Goal: Task Accomplishment & Management: Use online tool/utility

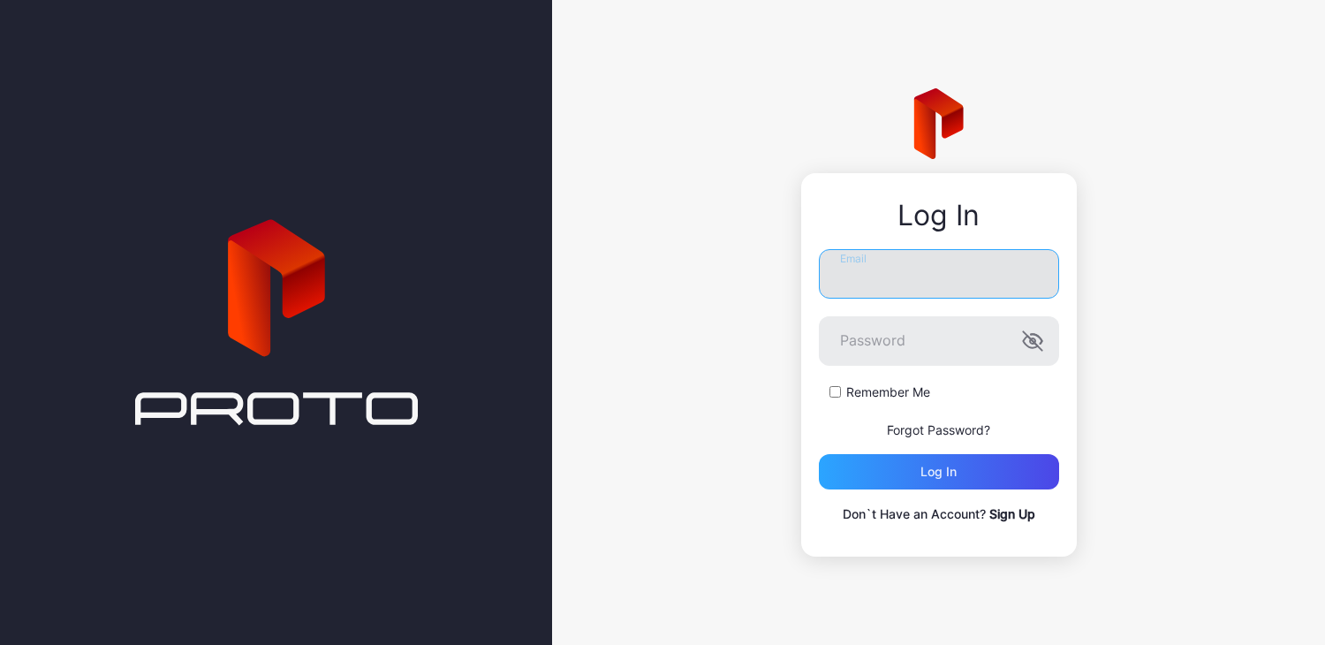
click at [852, 272] on input "Email" at bounding box center [939, 273] width 240 height 49
type input "**********"
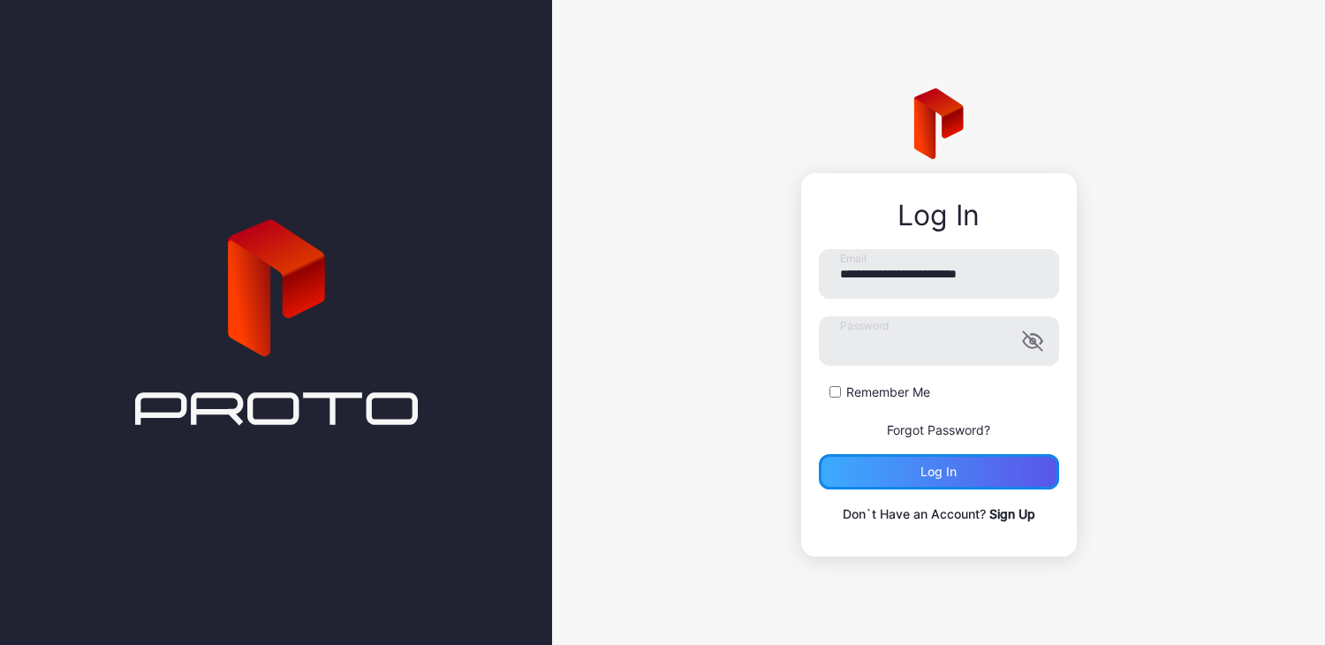
click at [888, 471] on div "Log in" at bounding box center [939, 471] width 240 height 35
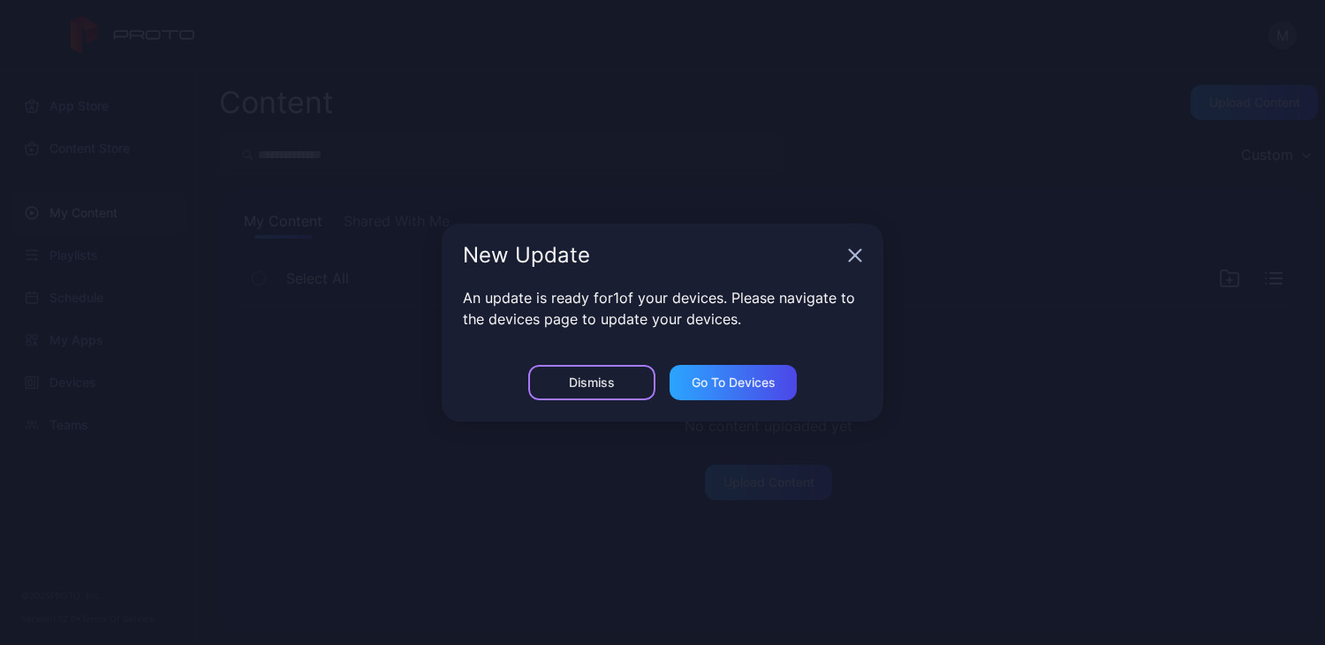
click at [622, 388] on div "Dismiss" at bounding box center [591, 382] width 127 height 35
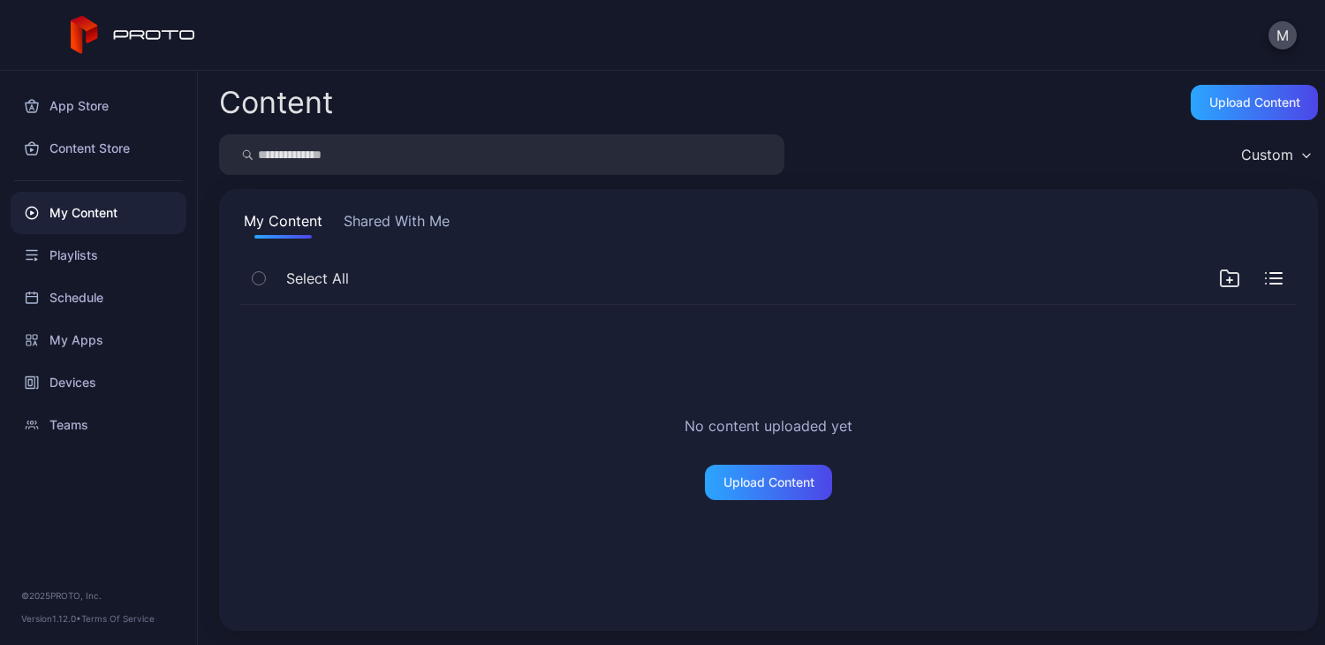
click at [400, 220] on button "Shared With Me" at bounding box center [396, 224] width 113 height 28
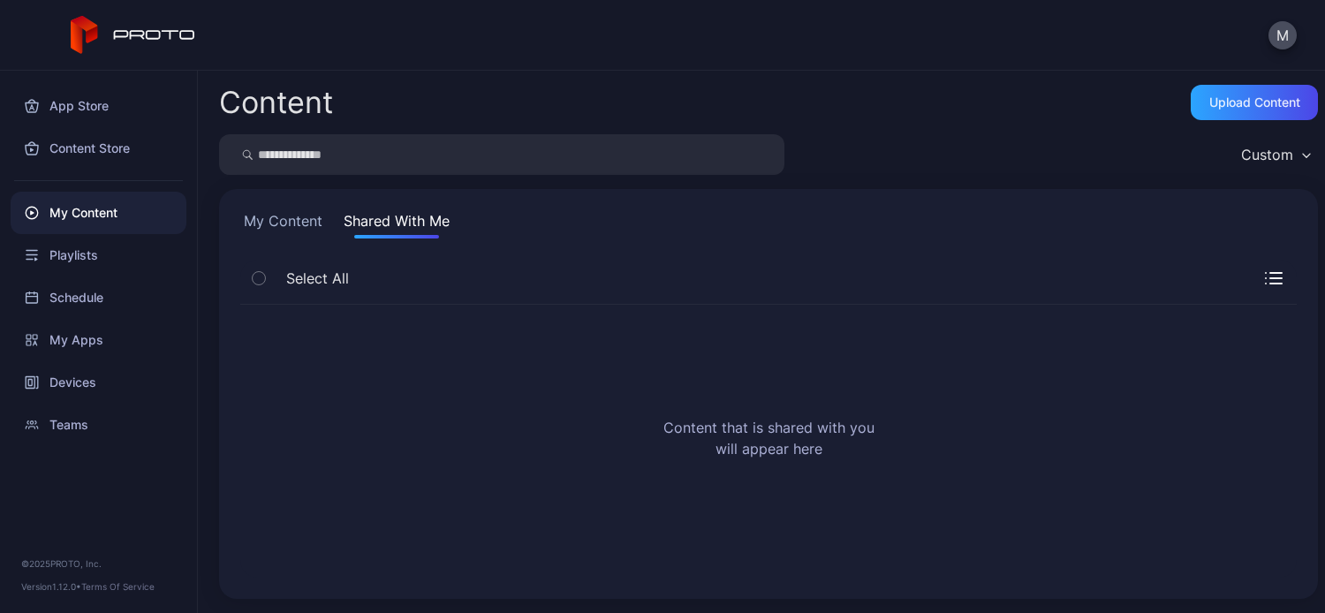
click at [262, 277] on icon "button" at bounding box center [259, 278] width 12 height 19
click at [294, 227] on button "My Content" at bounding box center [283, 224] width 86 height 28
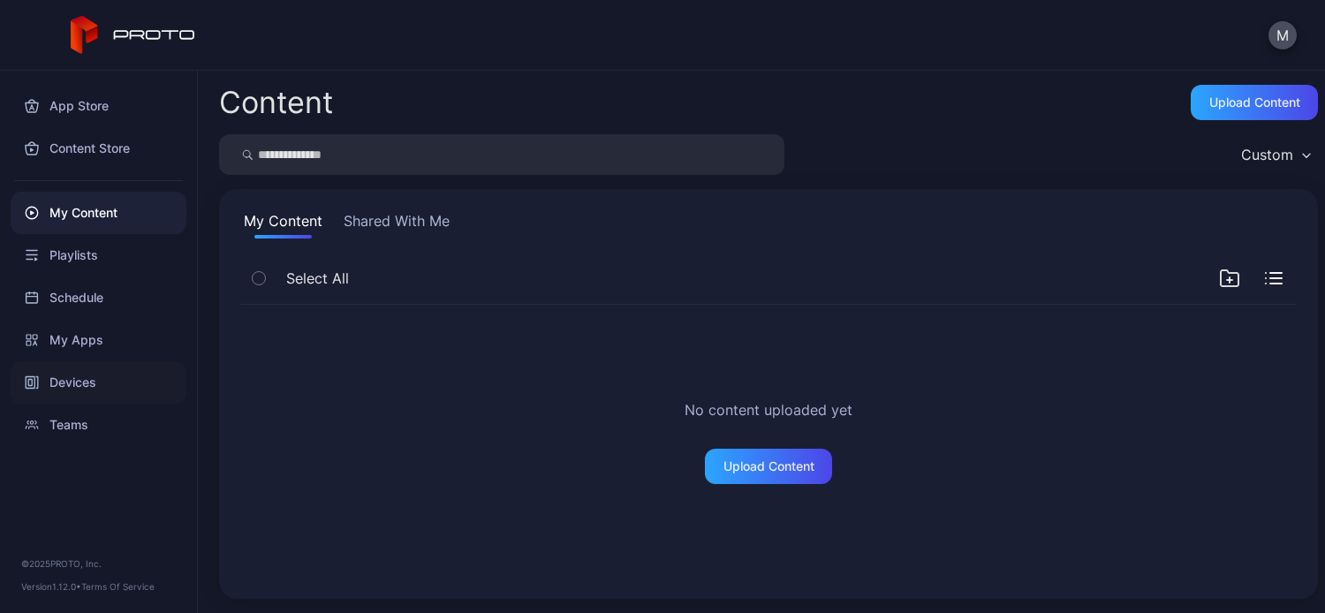
click at [79, 381] on div "Devices" at bounding box center [99, 382] width 176 height 42
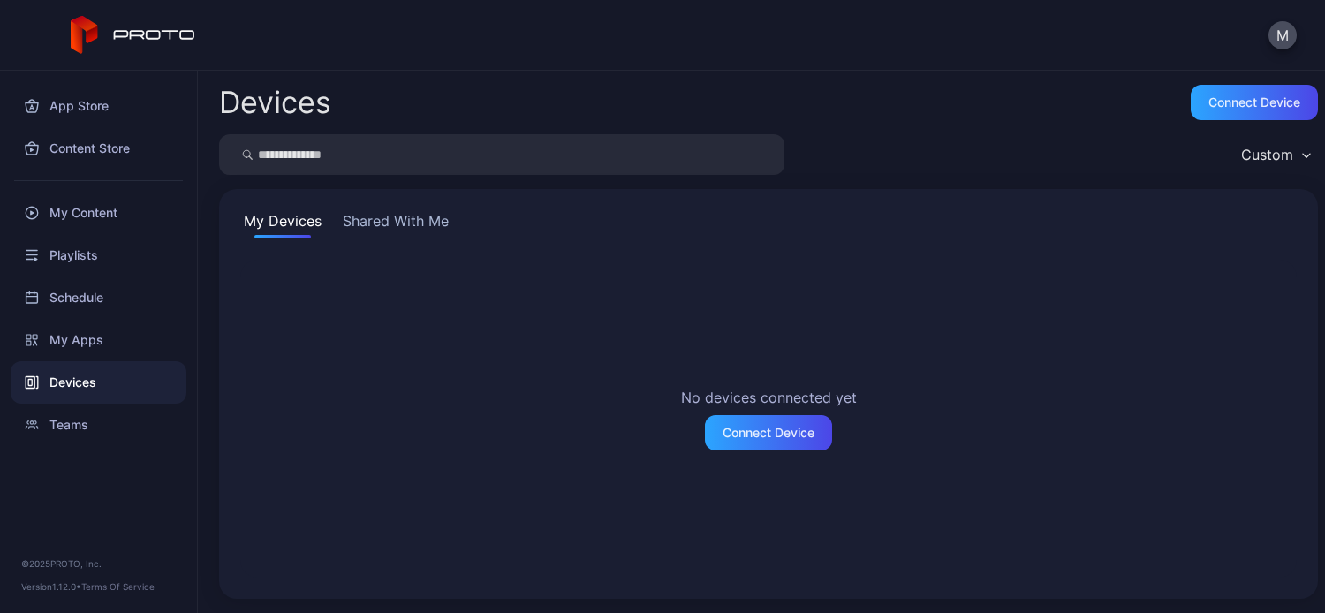
click at [384, 220] on button "Shared With Me" at bounding box center [395, 224] width 113 height 28
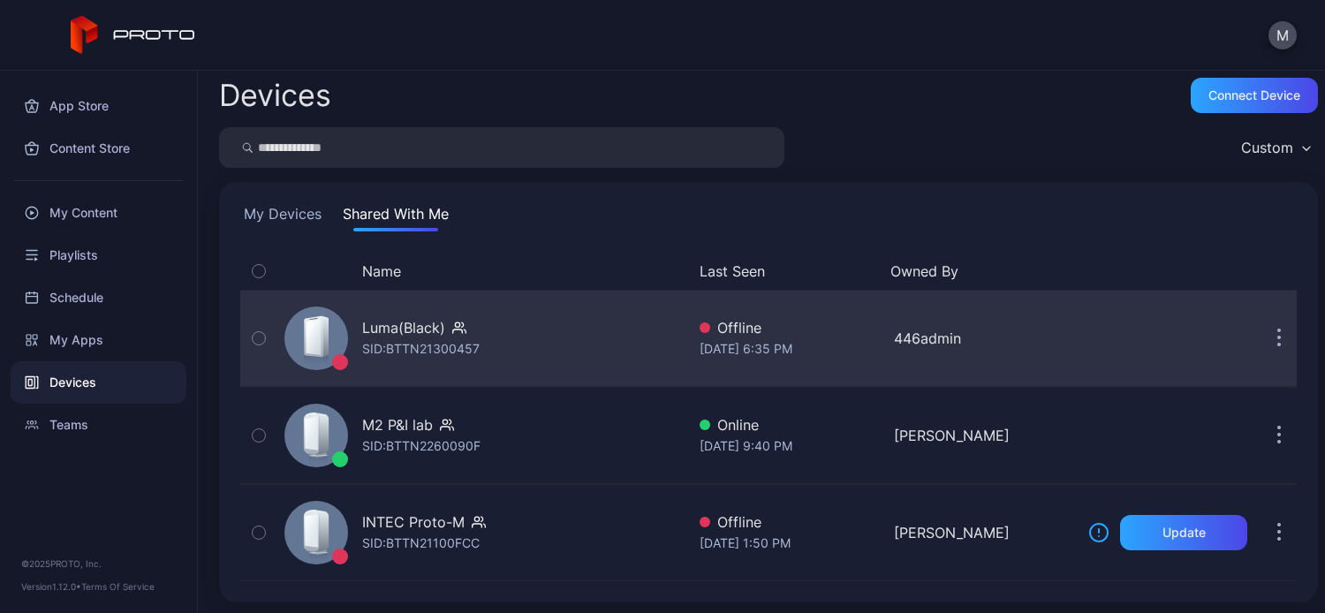
scroll to position [9, 0]
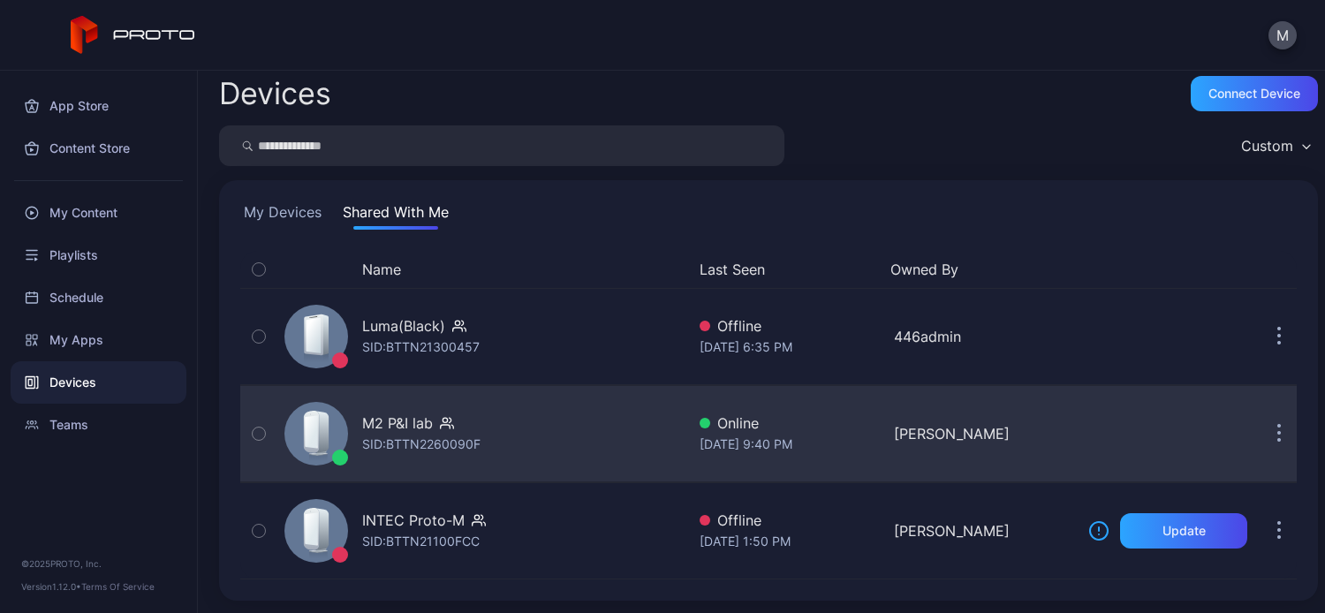
click at [414, 421] on div "M2 P&I lab" at bounding box center [397, 423] width 71 height 21
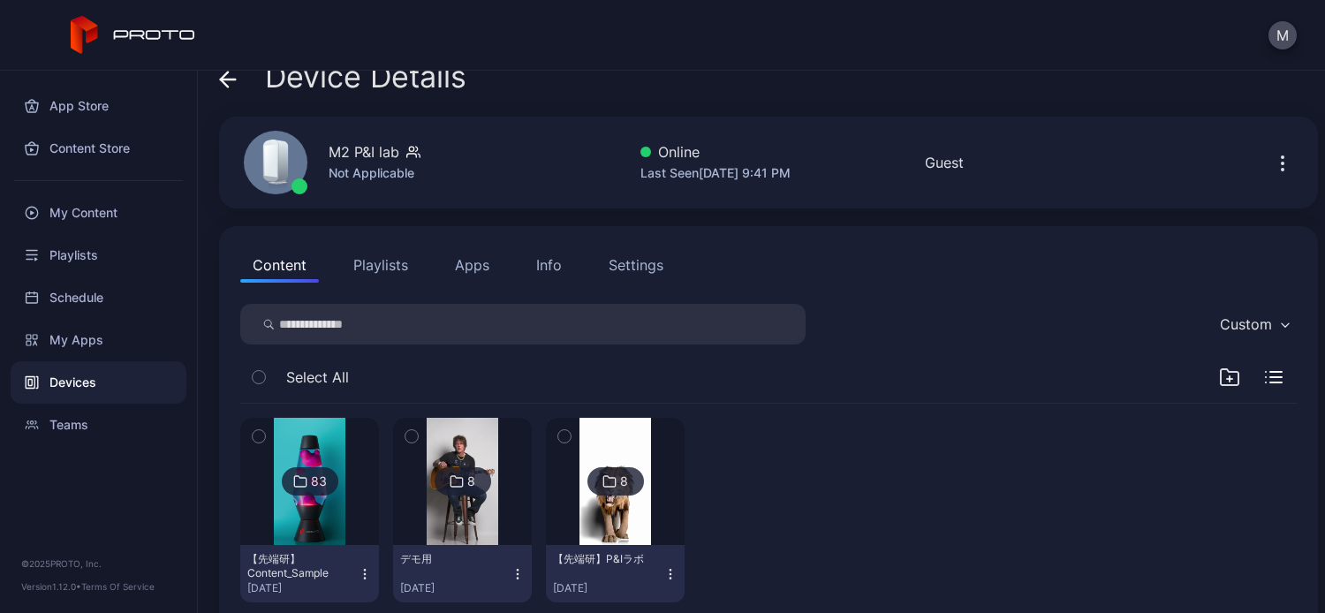
scroll to position [63, 0]
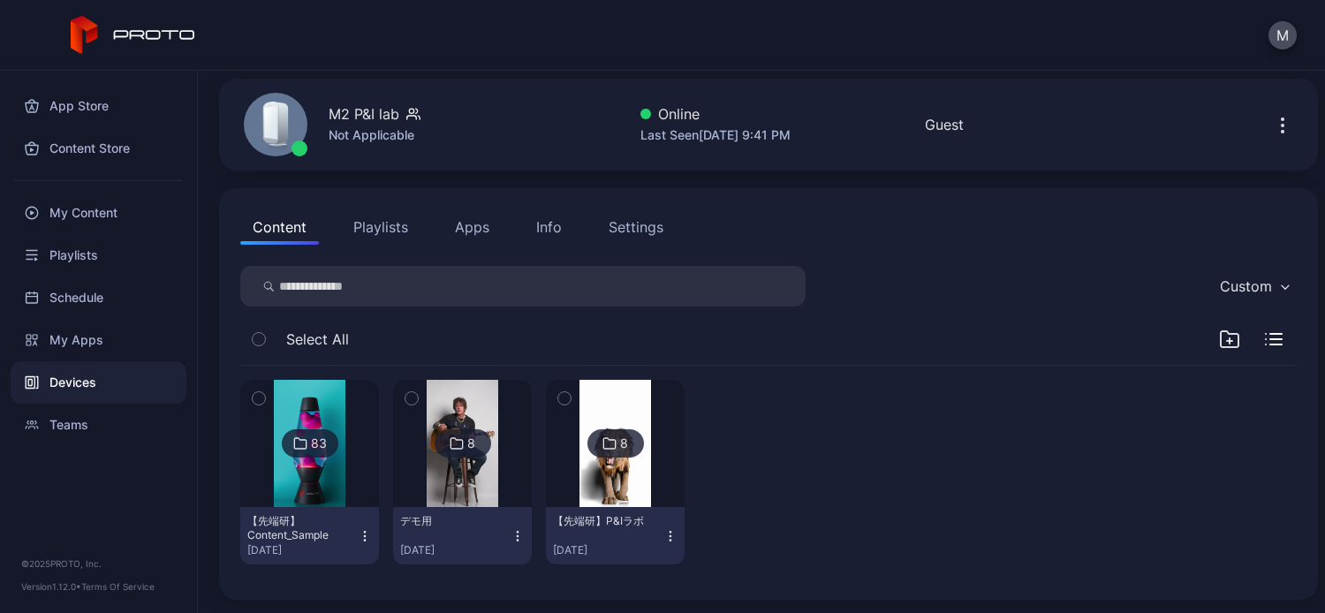
click at [603, 444] on icon at bounding box center [610, 443] width 14 height 21
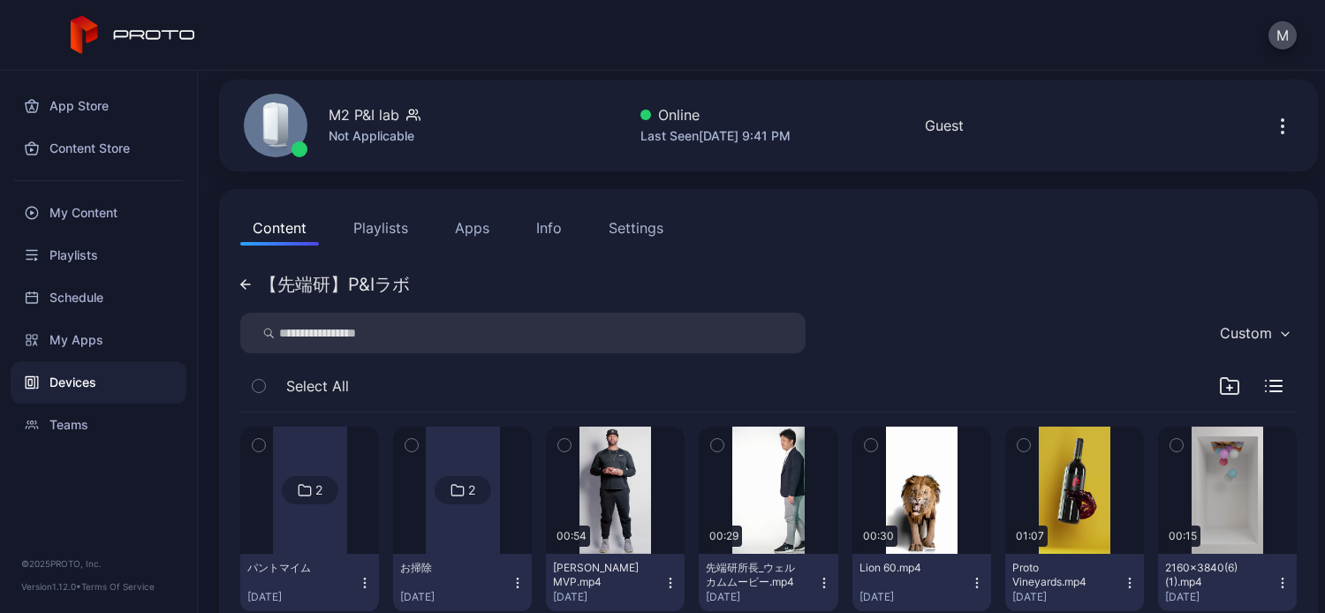
scroll to position [265, 0]
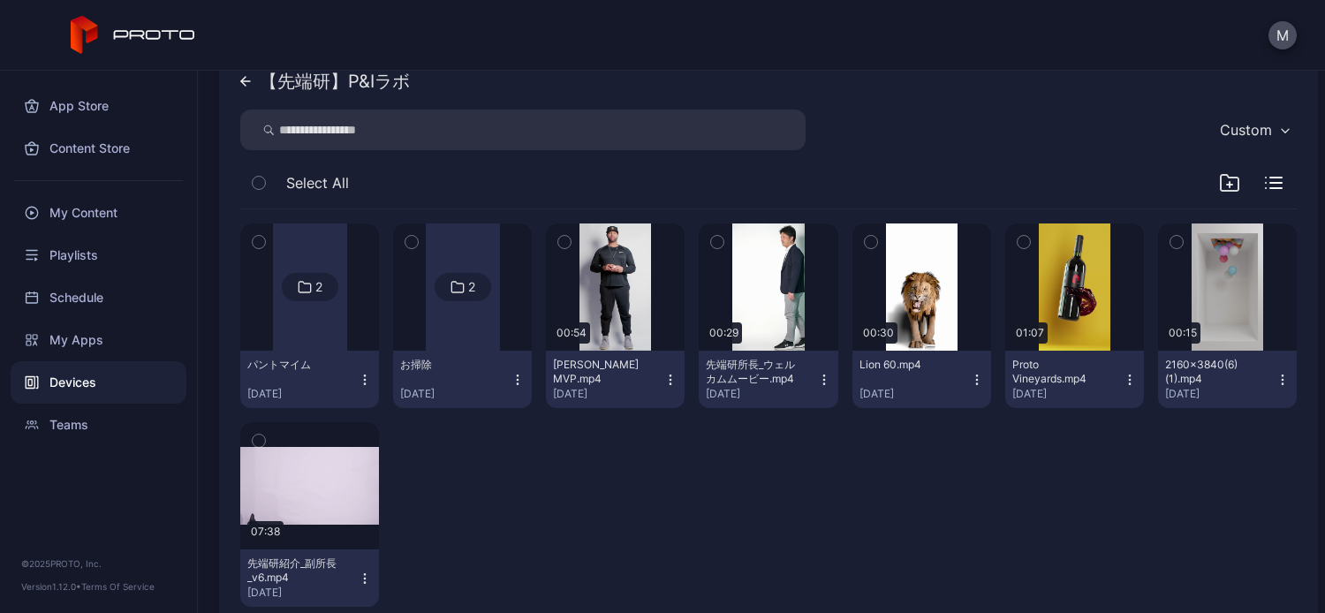
click at [234, 73] on div "Content Playlists Apps Info Settings 【先端研】P&Iラボ Custom Select All 2 パントマイム [DAT…" at bounding box center [768, 314] width 1099 height 656
click at [240, 80] on icon at bounding box center [245, 81] width 11 height 11
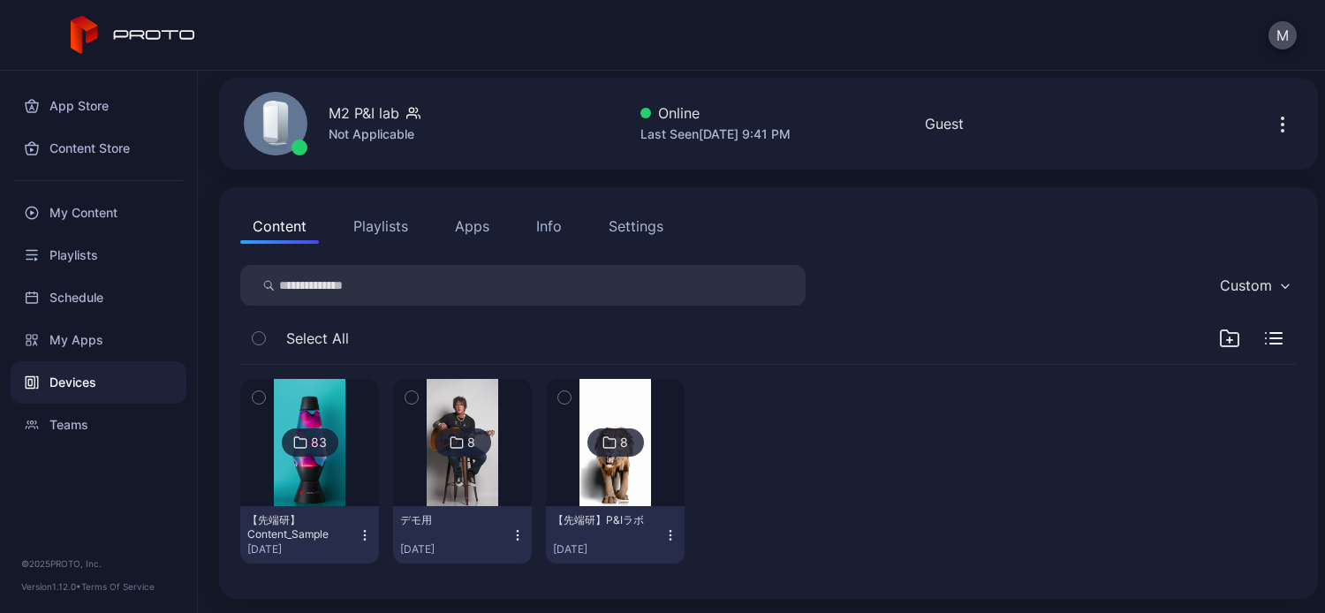
scroll to position [63, 0]
click at [468, 448] on div "8" at bounding box center [471, 444] width 8 height 16
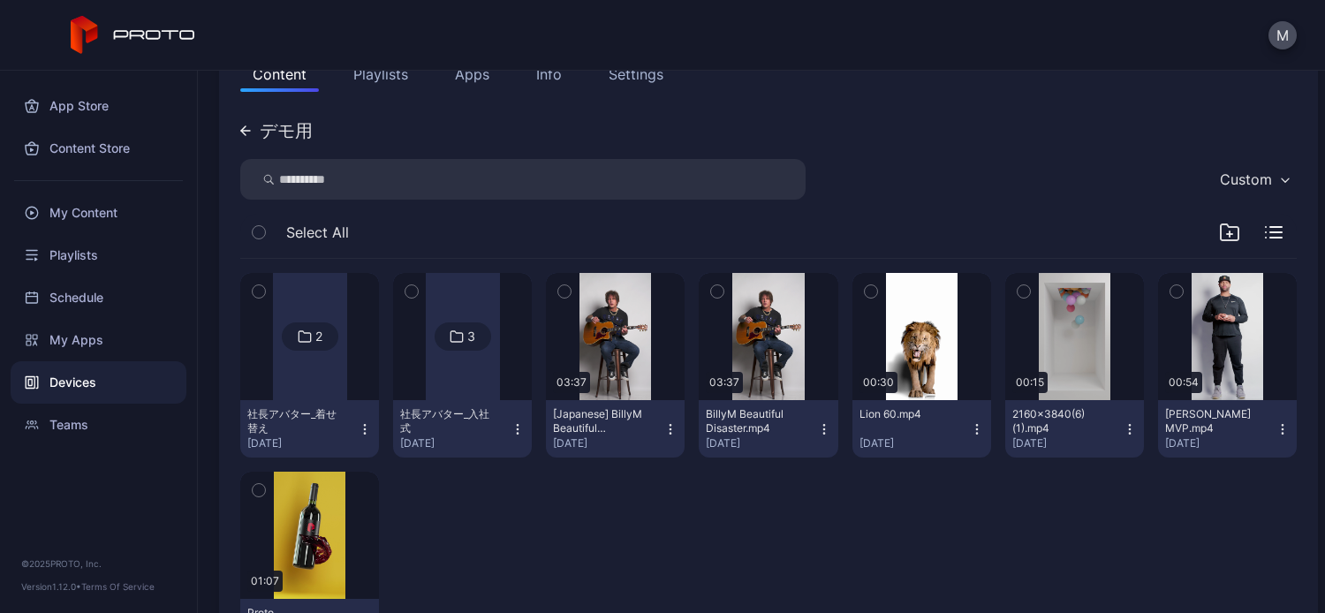
scroll to position [265, 0]
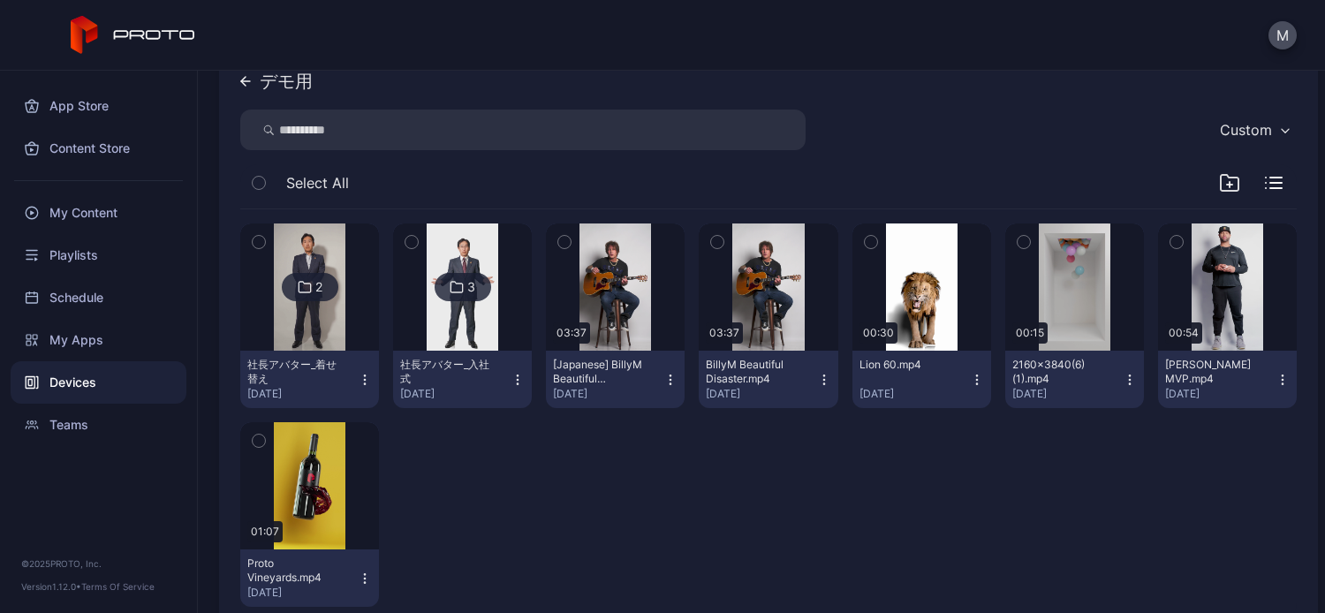
click at [248, 81] on icon at bounding box center [245, 81] width 9 height 0
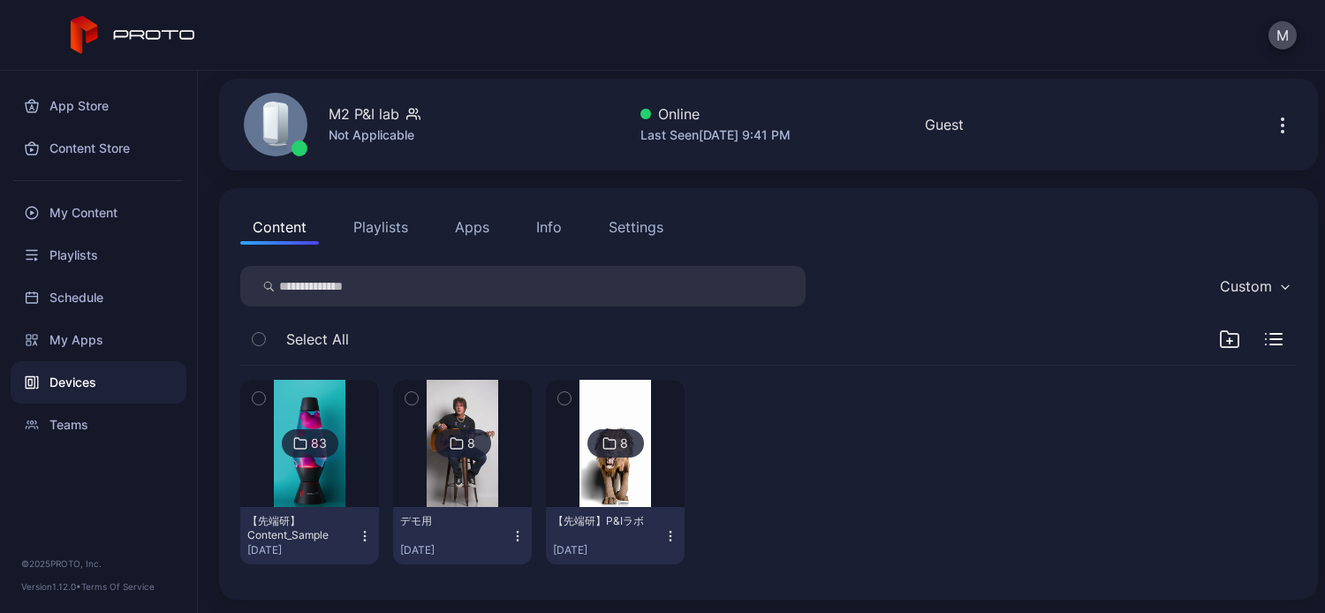
click at [632, 467] on img at bounding box center [616, 443] width 72 height 127
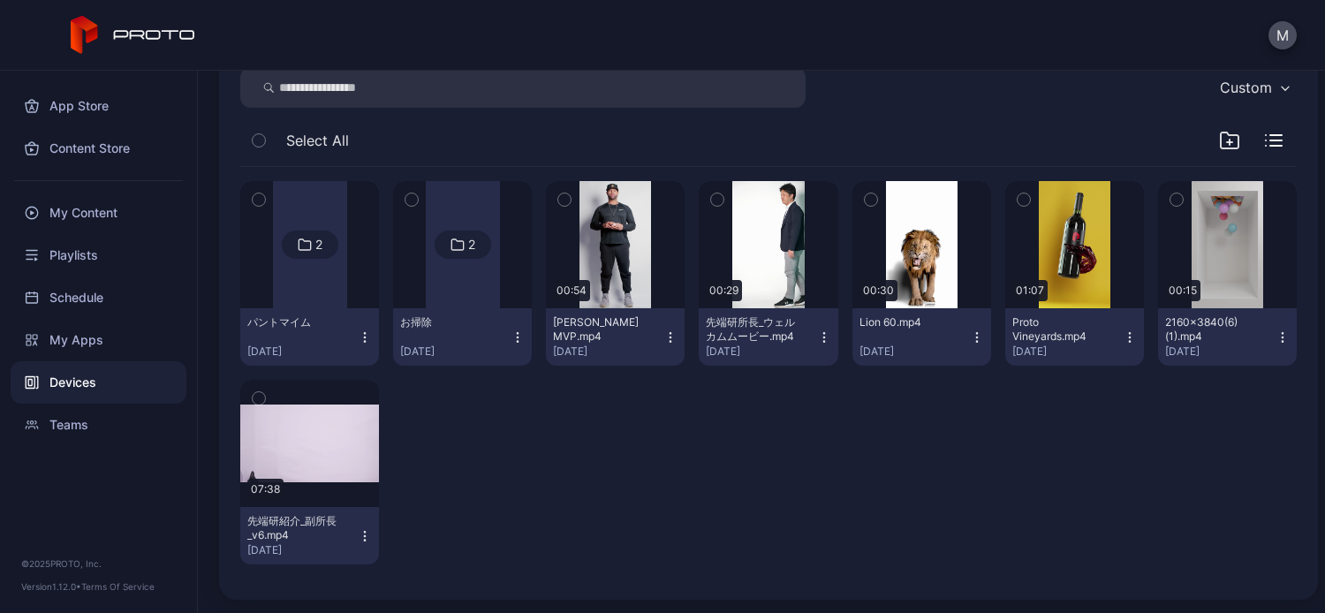
scroll to position [42, 0]
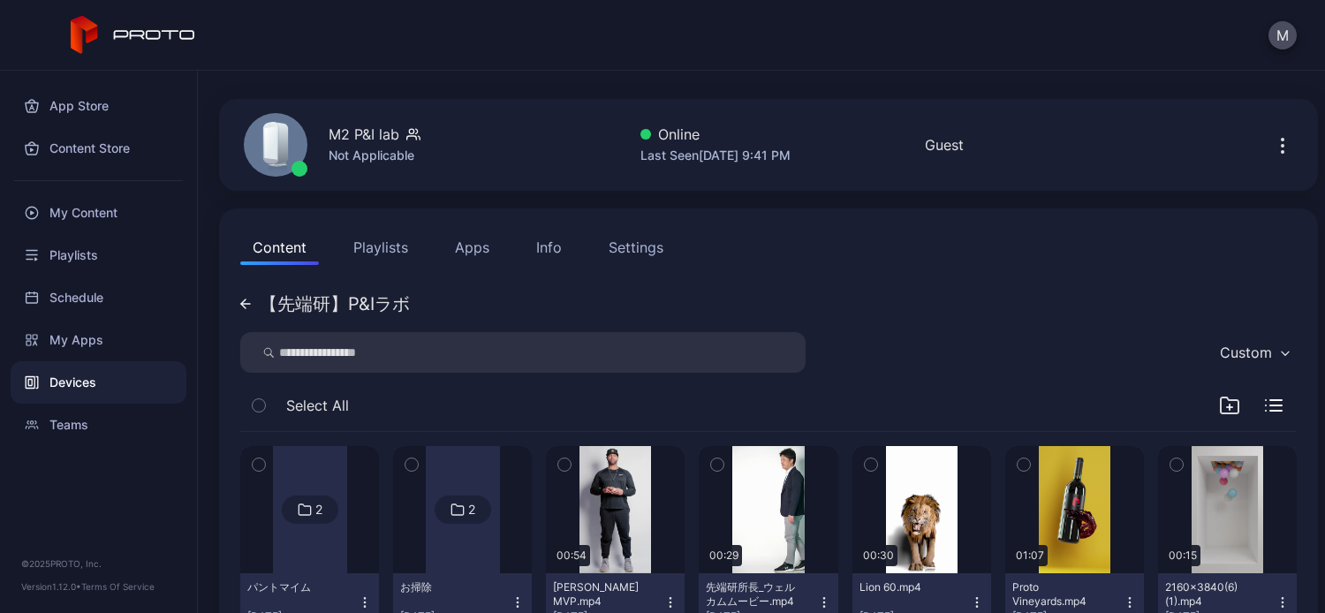
click at [239, 301] on div "Content Playlists Apps Info Settings 【先端研】P&Iラボ Custom Select All 2 パントマイム [DAT…" at bounding box center [768, 537] width 1099 height 656
click at [244, 304] on icon at bounding box center [245, 304] width 9 height 0
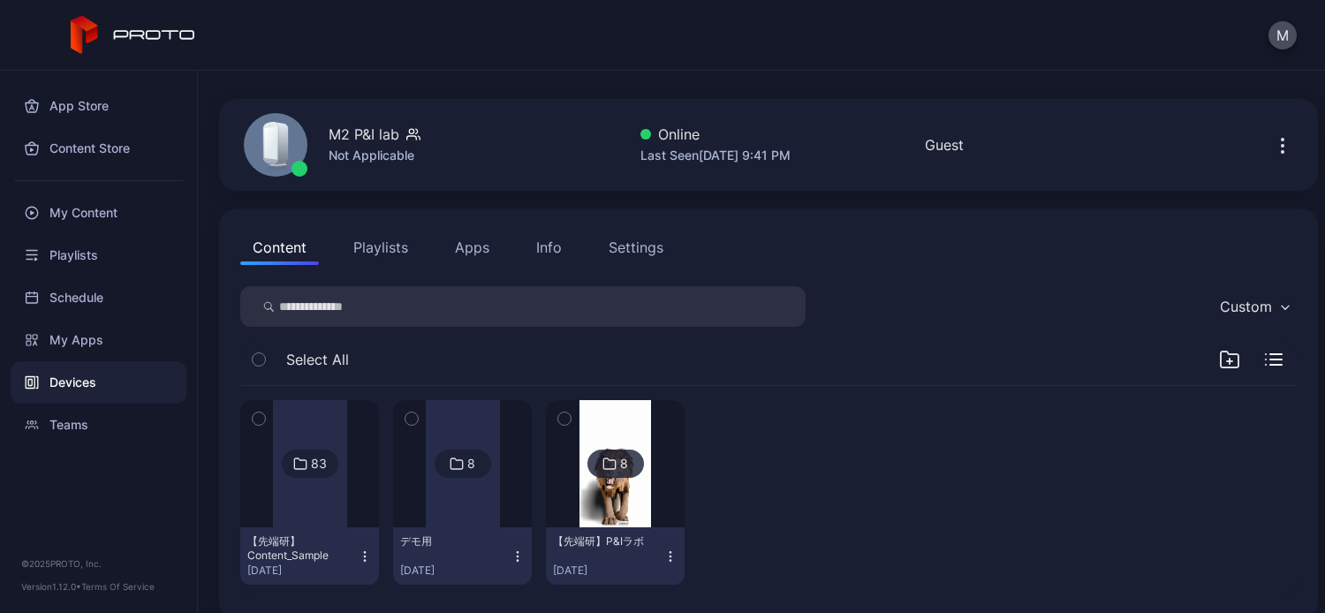
scroll to position [63, 0]
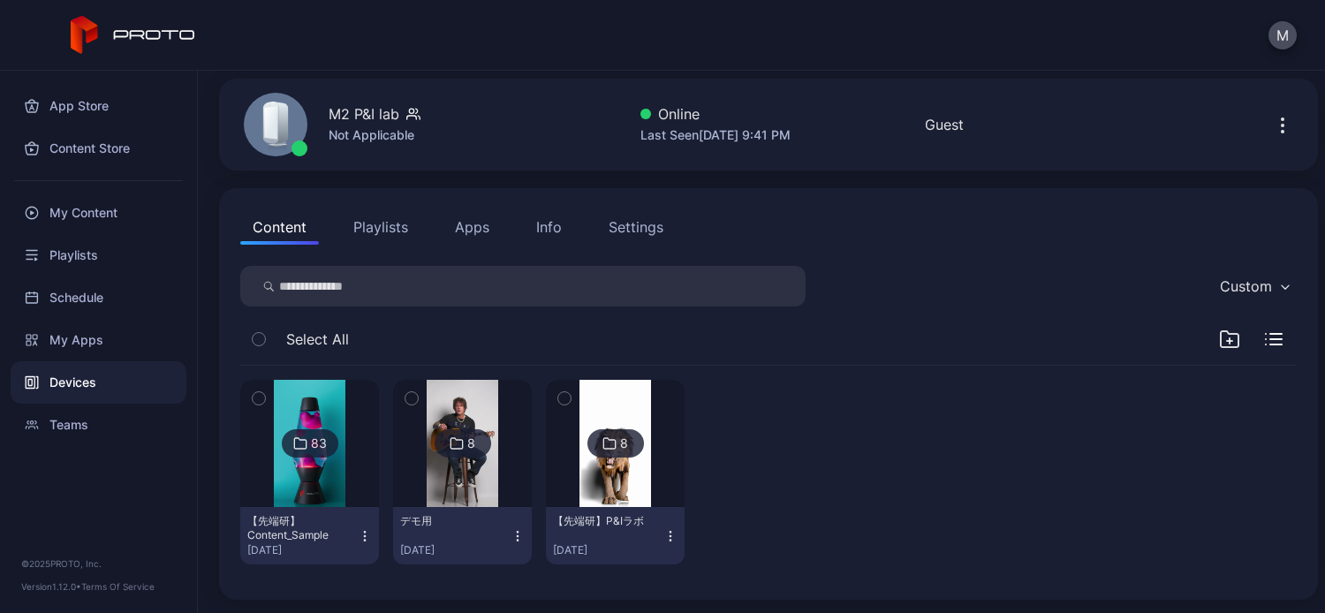
click at [320, 429] on div "83" at bounding box center [310, 443] width 57 height 28
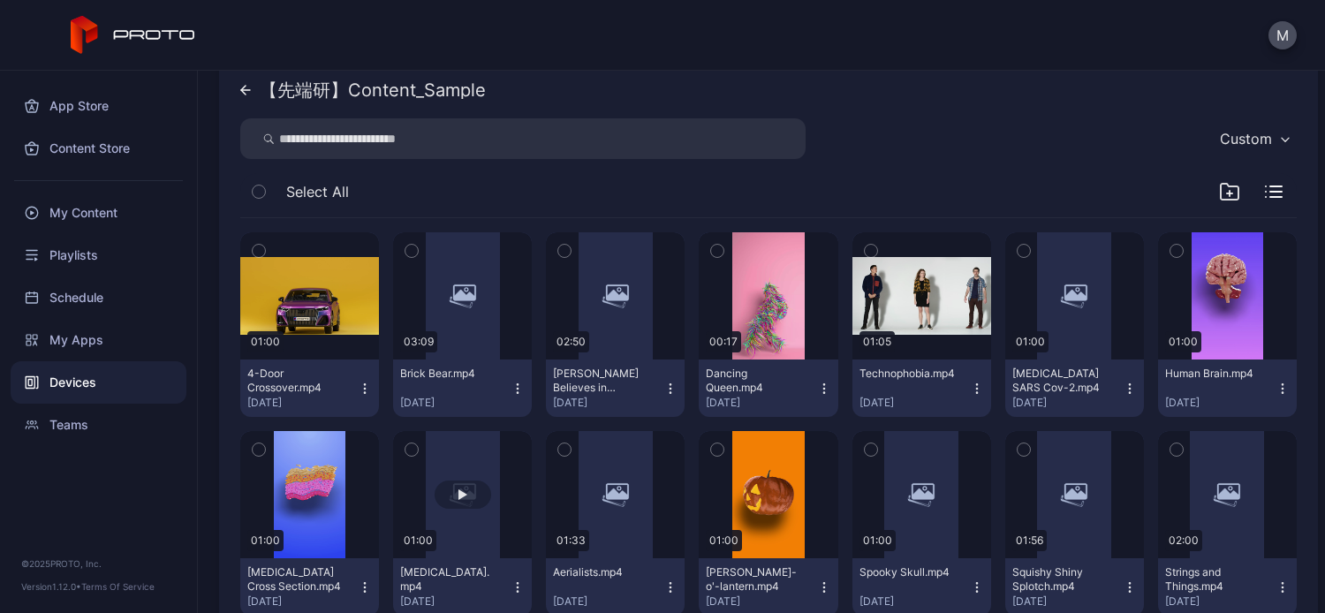
scroll to position [265, 0]
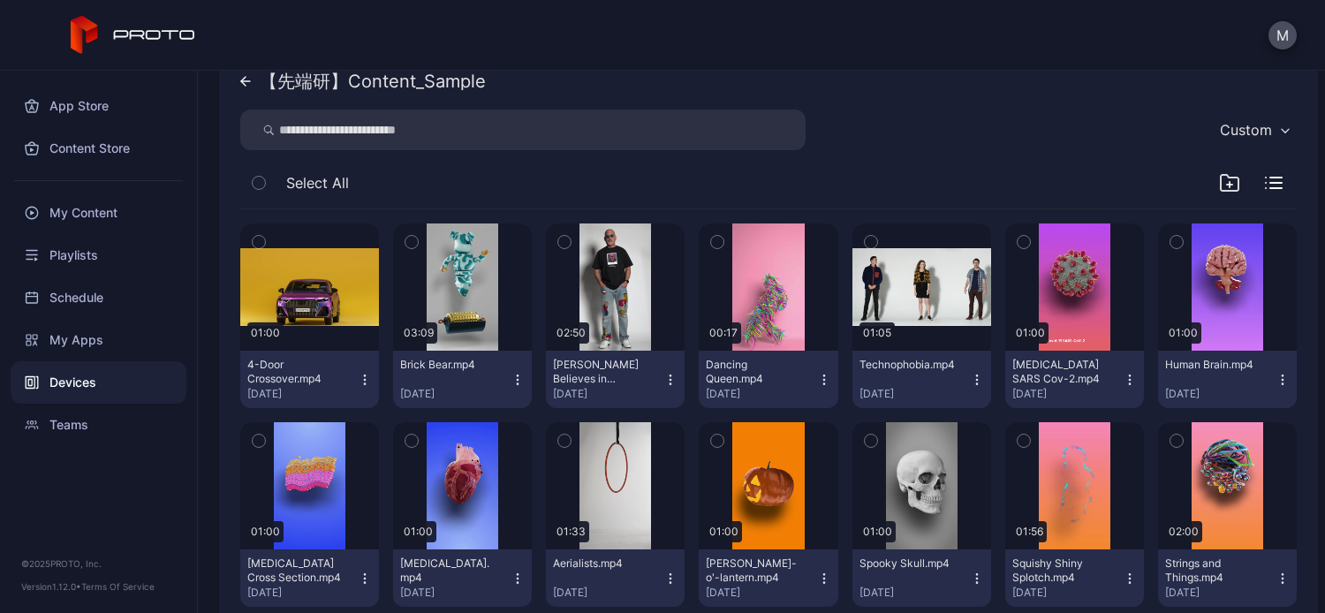
click at [248, 78] on icon at bounding box center [245, 81] width 11 height 11
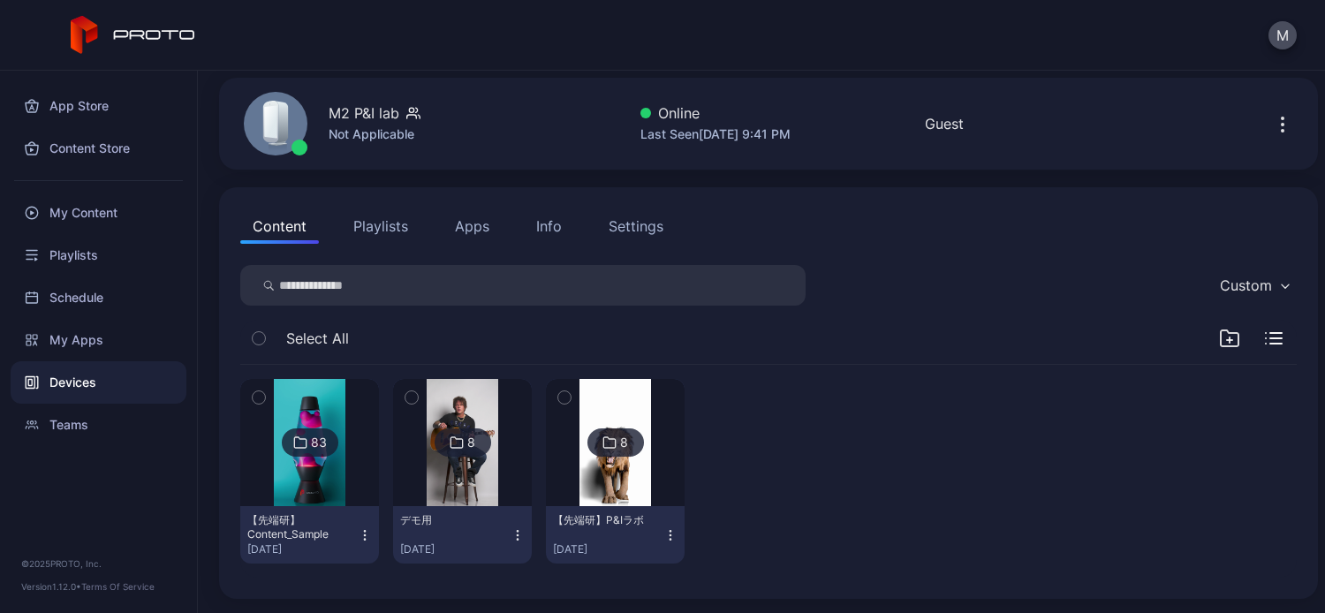
scroll to position [63, 0]
click at [74, 340] on div "My Apps" at bounding box center [99, 340] width 176 height 42
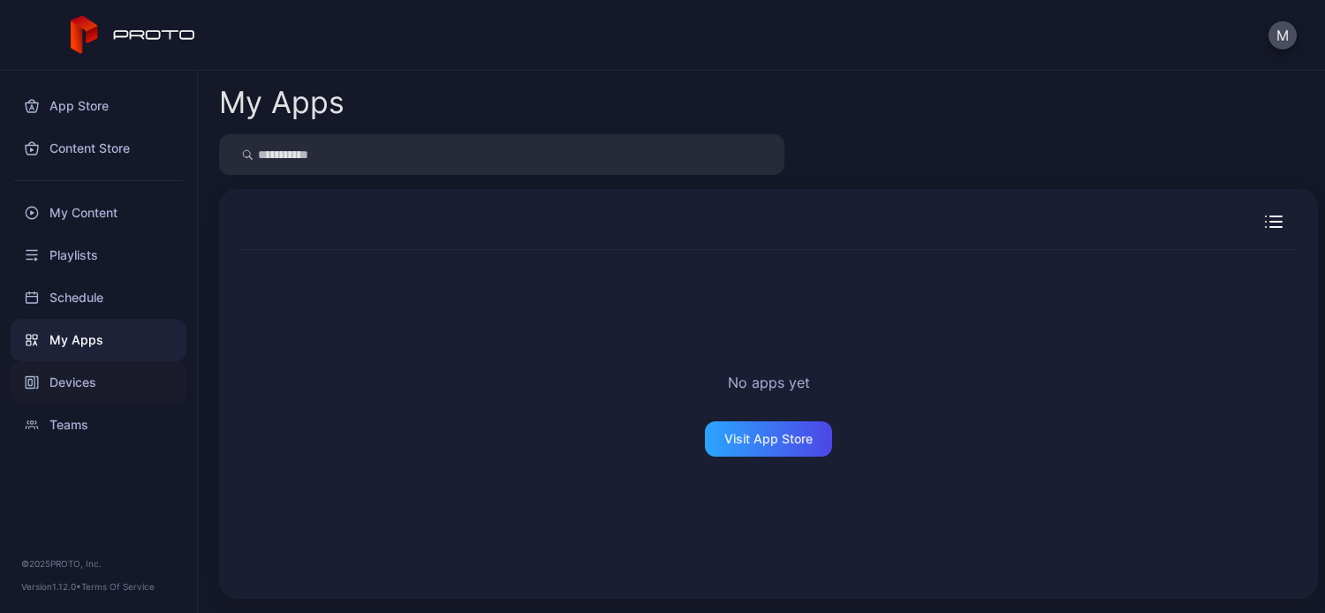
click at [74, 382] on div "Devices" at bounding box center [99, 382] width 176 height 42
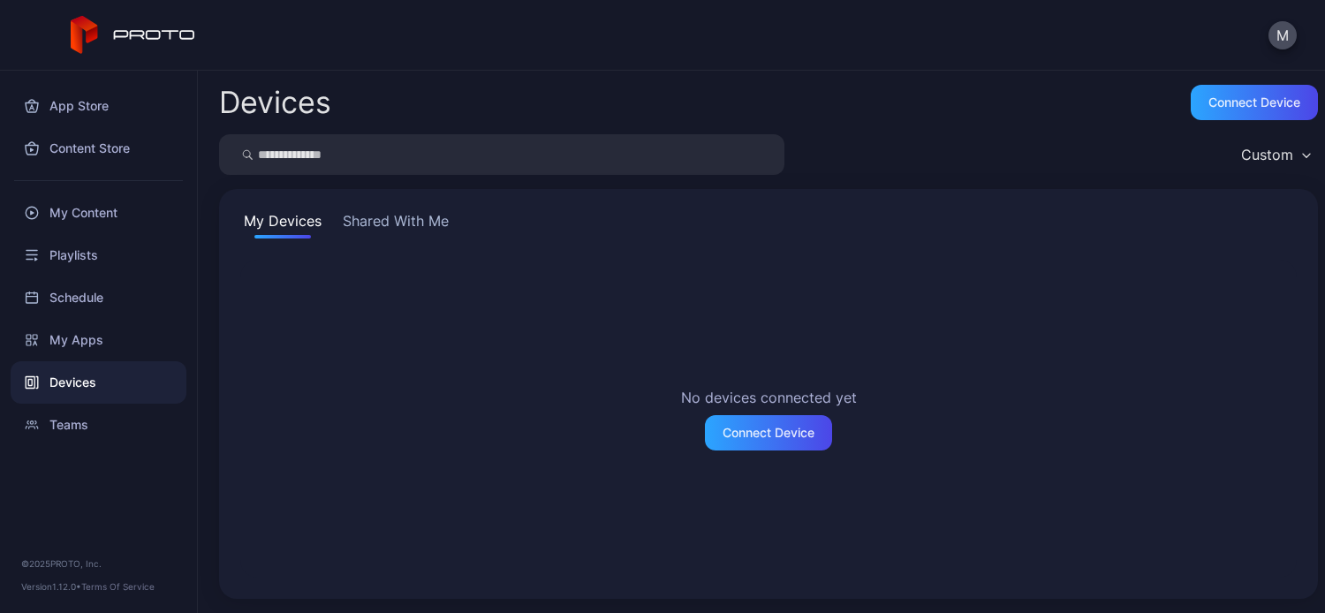
click at [364, 224] on button "Shared With Me" at bounding box center [395, 224] width 113 height 28
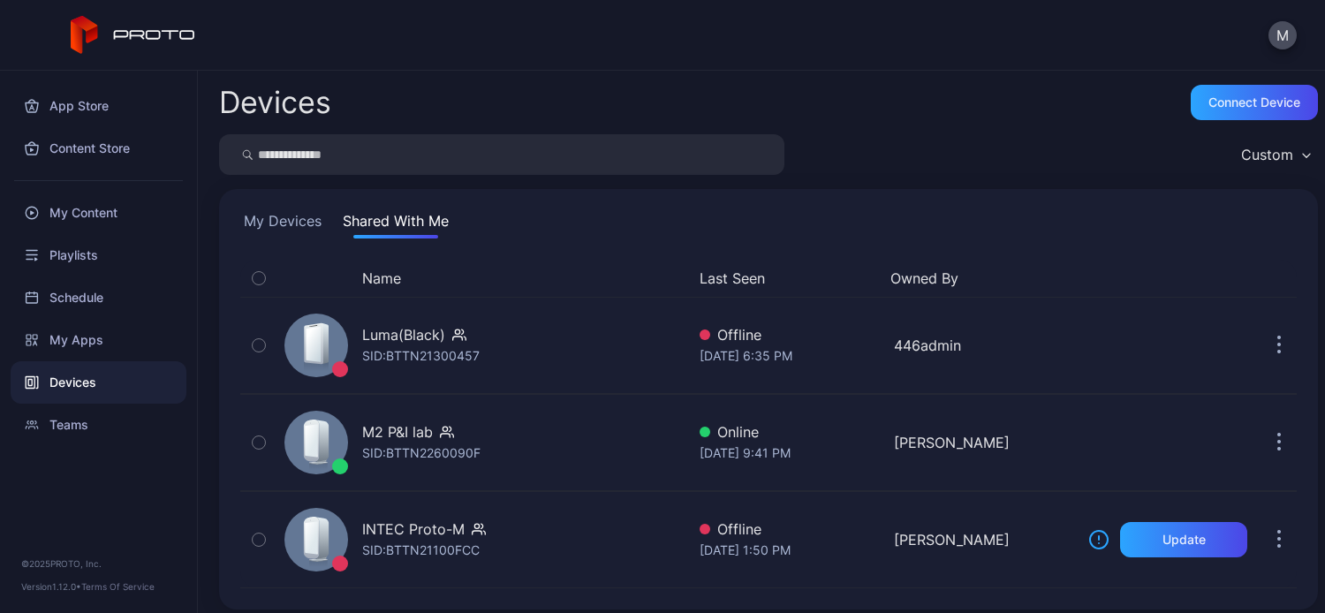
scroll to position [9, 0]
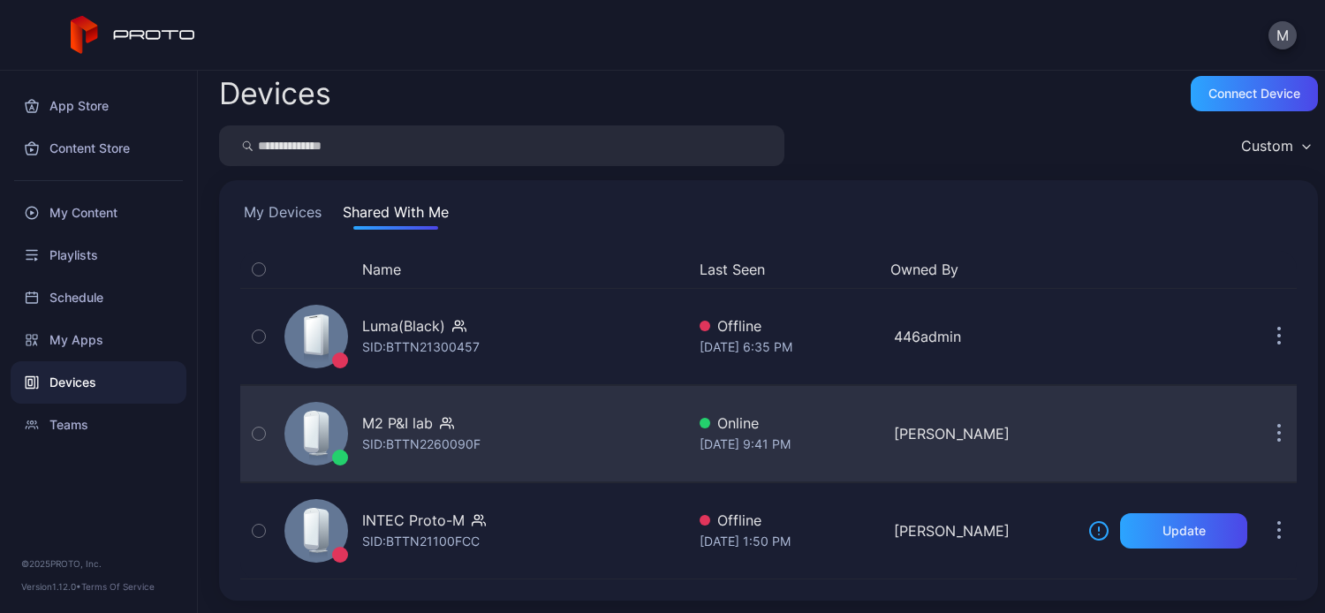
click at [403, 425] on div "M2 P&I lab" at bounding box center [397, 423] width 71 height 21
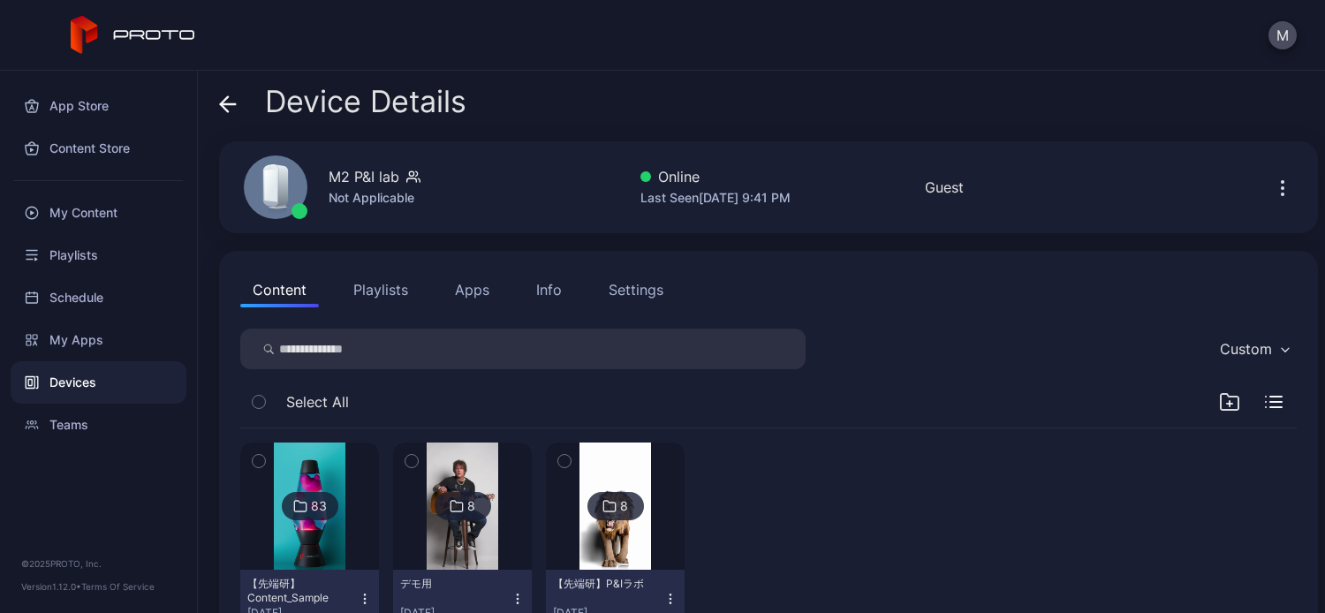
click at [474, 289] on button "Apps" at bounding box center [472, 289] width 59 height 35
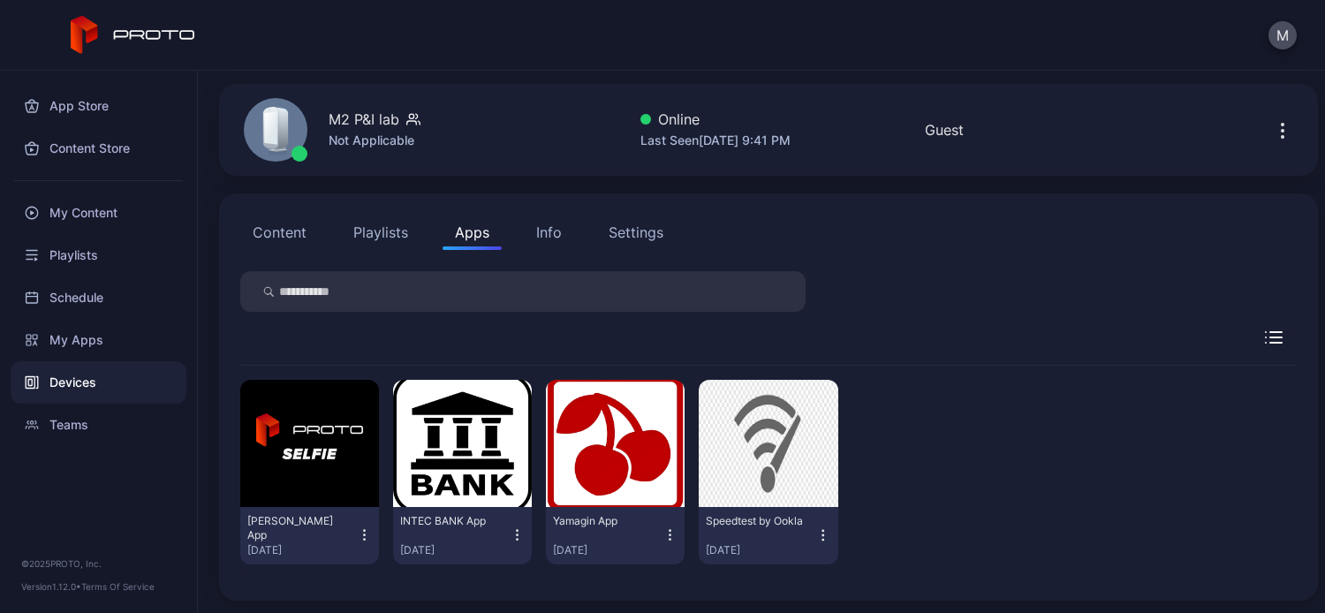
scroll to position [58, 0]
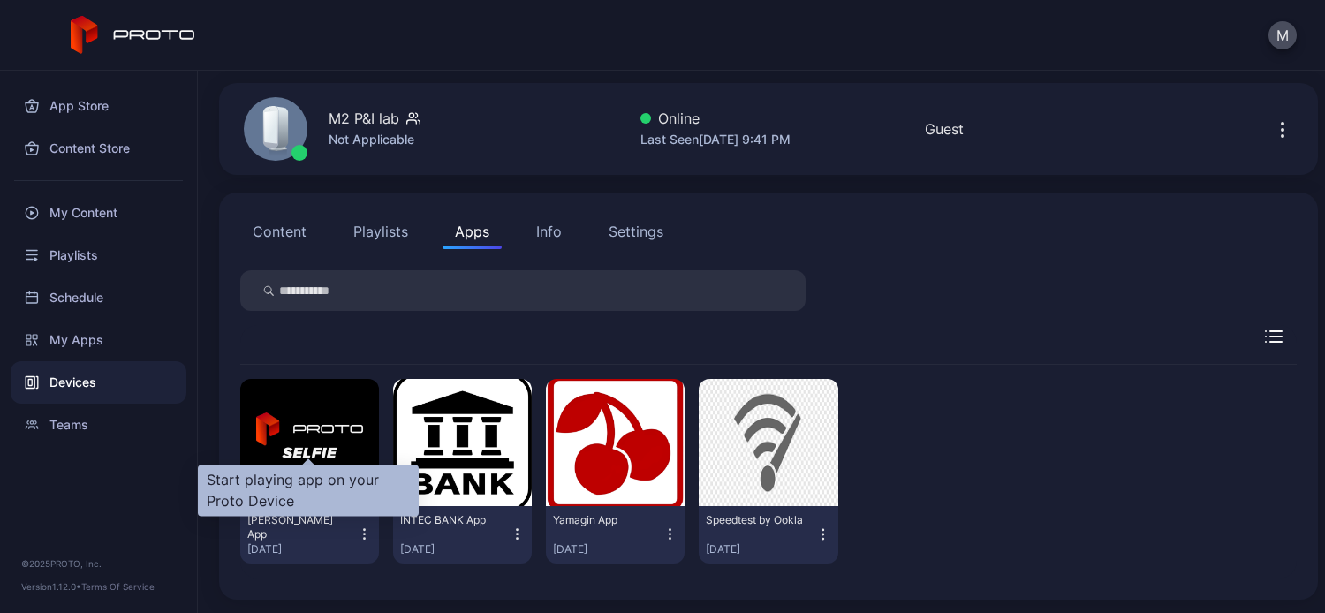
click at [307, 465] on div at bounding box center [308, 469] width 9 height 9
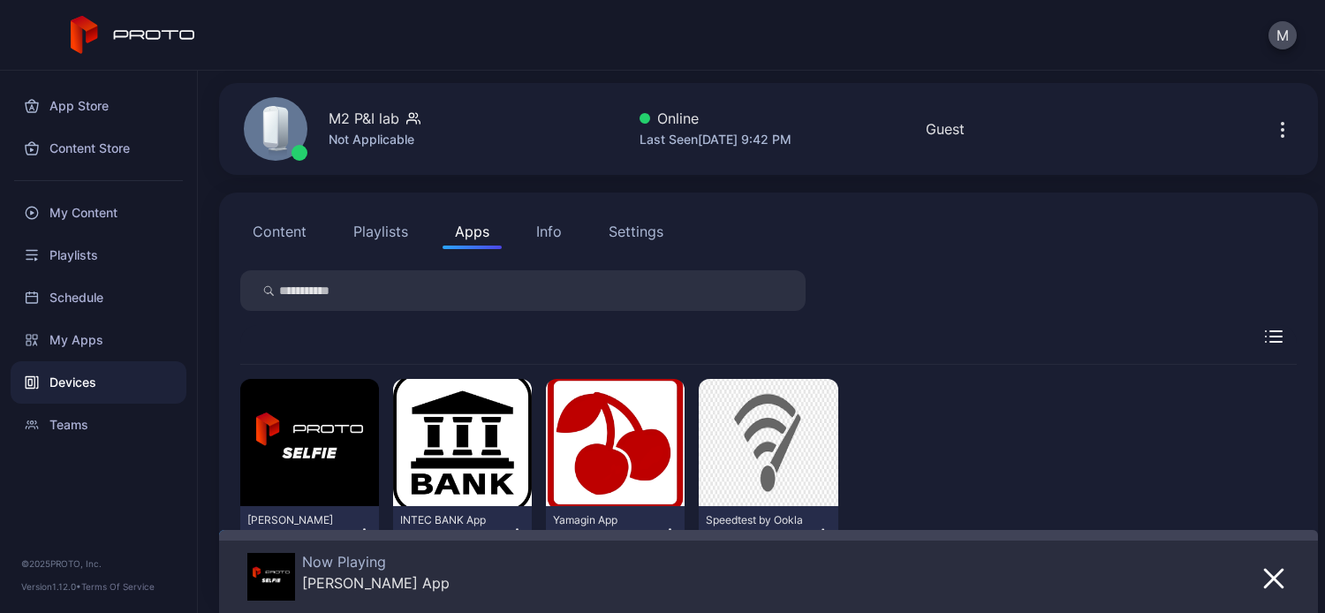
click at [1233, 571] on div "Now Playing [PERSON_NAME] App" at bounding box center [768, 572] width 1043 height 62
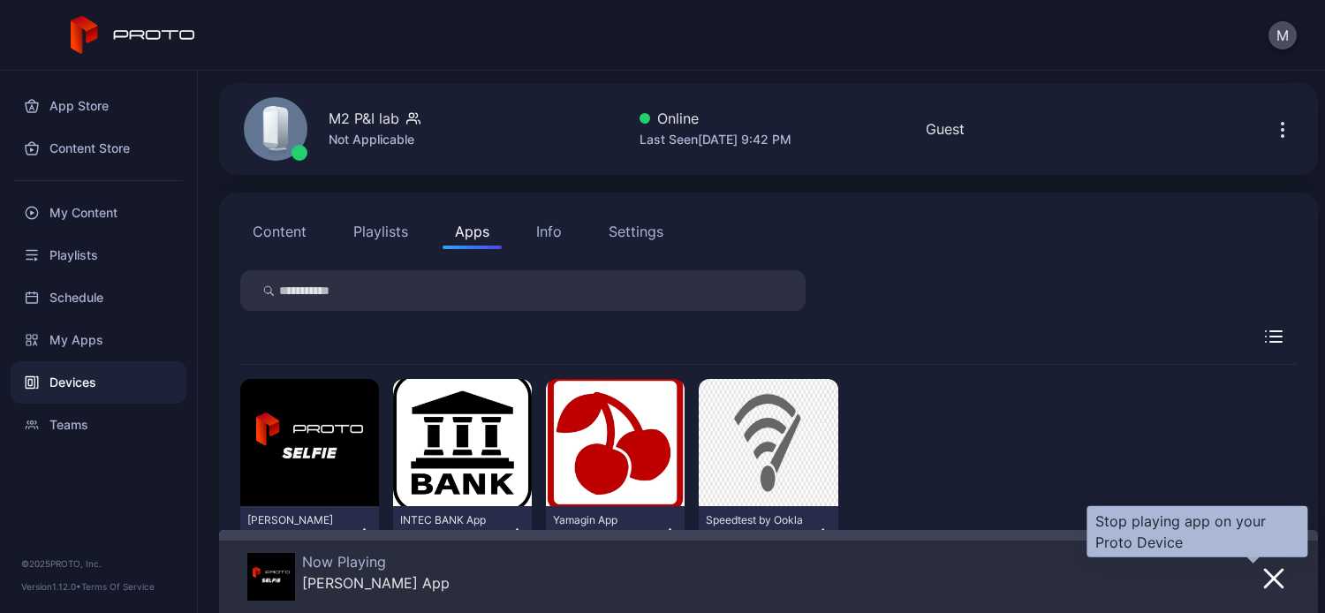
click at [1263, 572] on icon "button" at bounding box center [1273, 578] width 21 height 21
